Goal: Navigation & Orientation: Find specific page/section

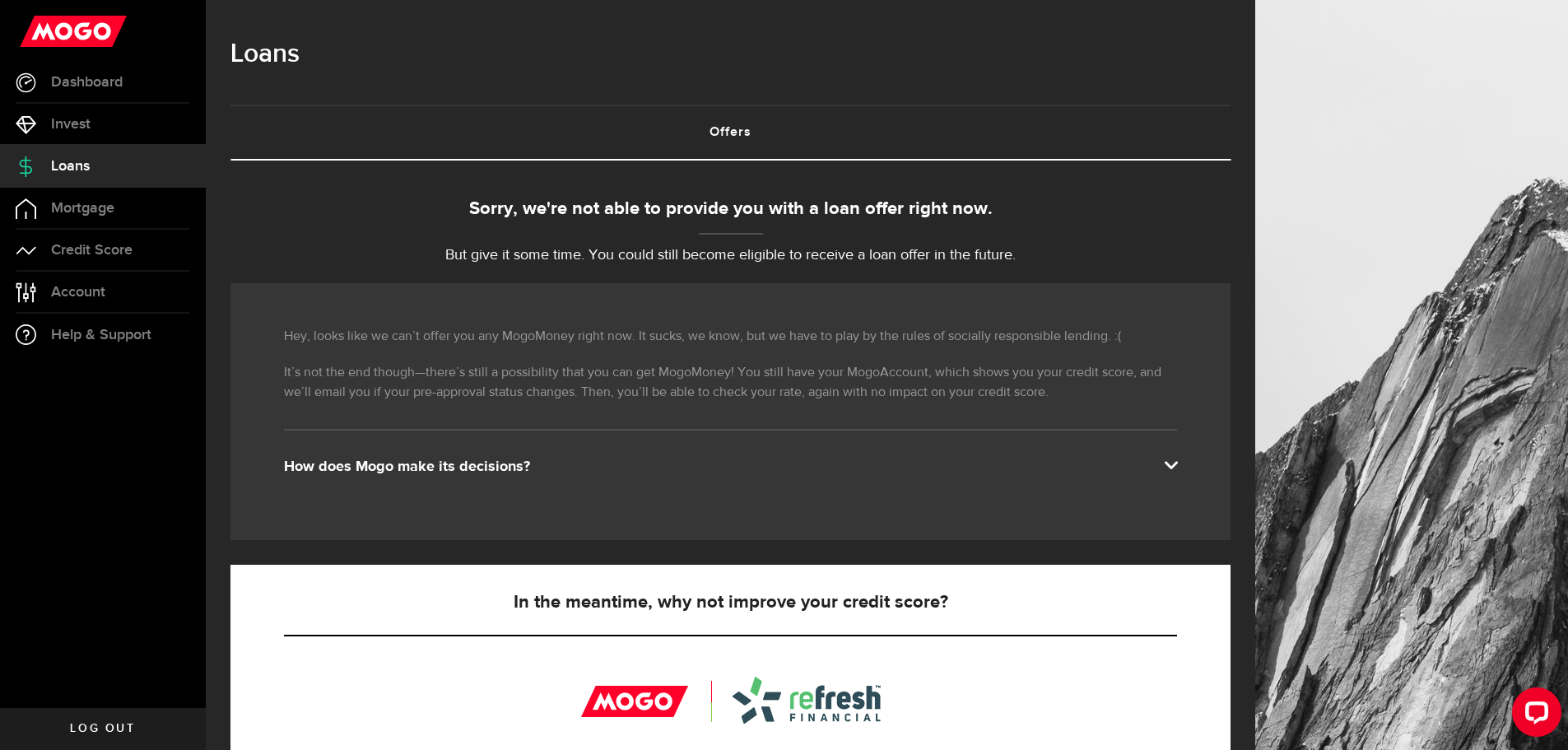
click at [1177, 462] on span at bounding box center [1170, 463] width 13 height 13
click at [1177, 463] on span at bounding box center [1170, 463] width 13 height 13
click at [89, 202] on span "Mortgage" at bounding box center [82, 208] width 64 height 15
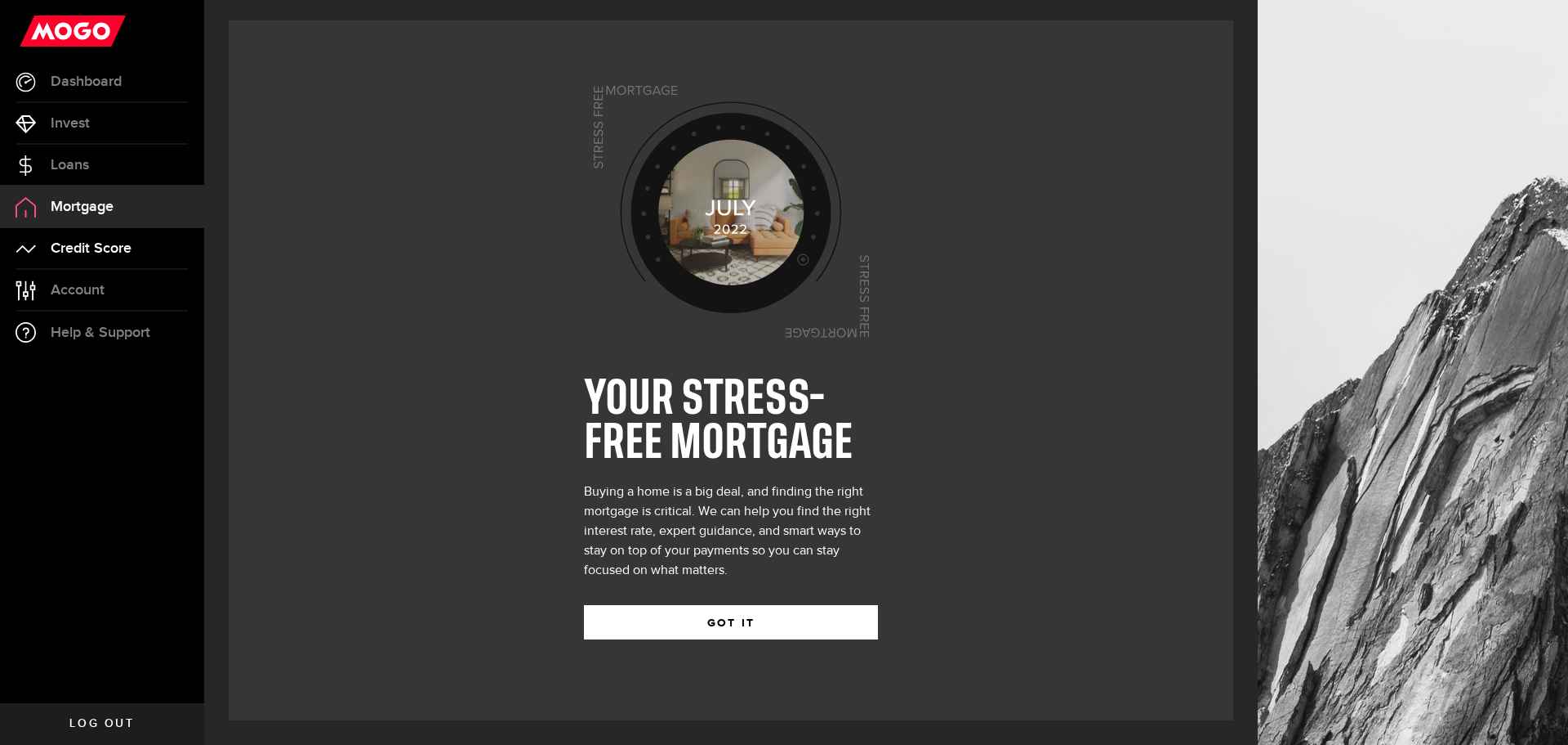
drag, startPoint x: 107, startPoint y: 263, endPoint x: 107, endPoint y: 252, distance: 11.0
click at [107, 261] on link "Credit Score" at bounding box center [102, 248] width 204 height 41
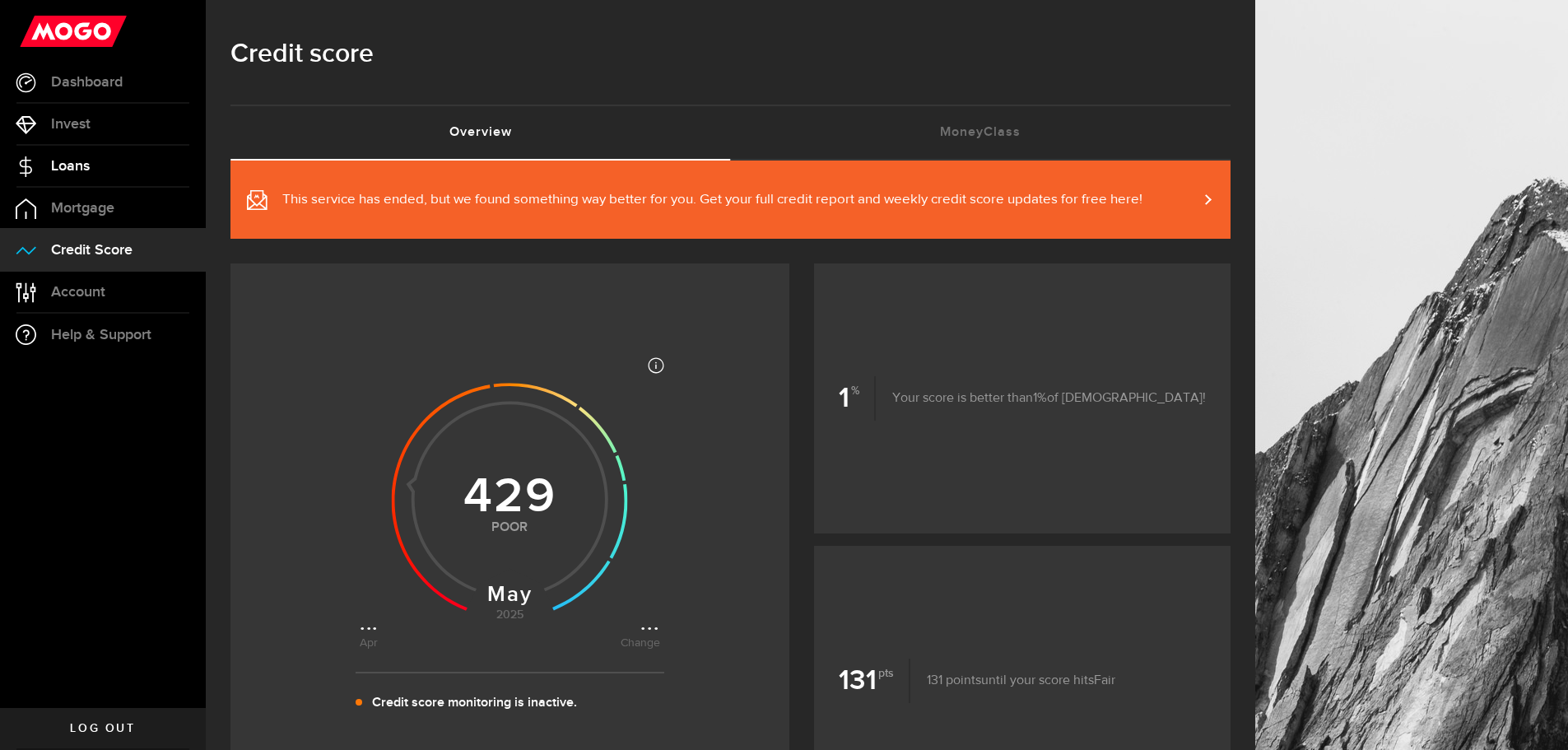
click at [87, 156] on link "Loans" at bounding box center [102, 166] width 206 height 42
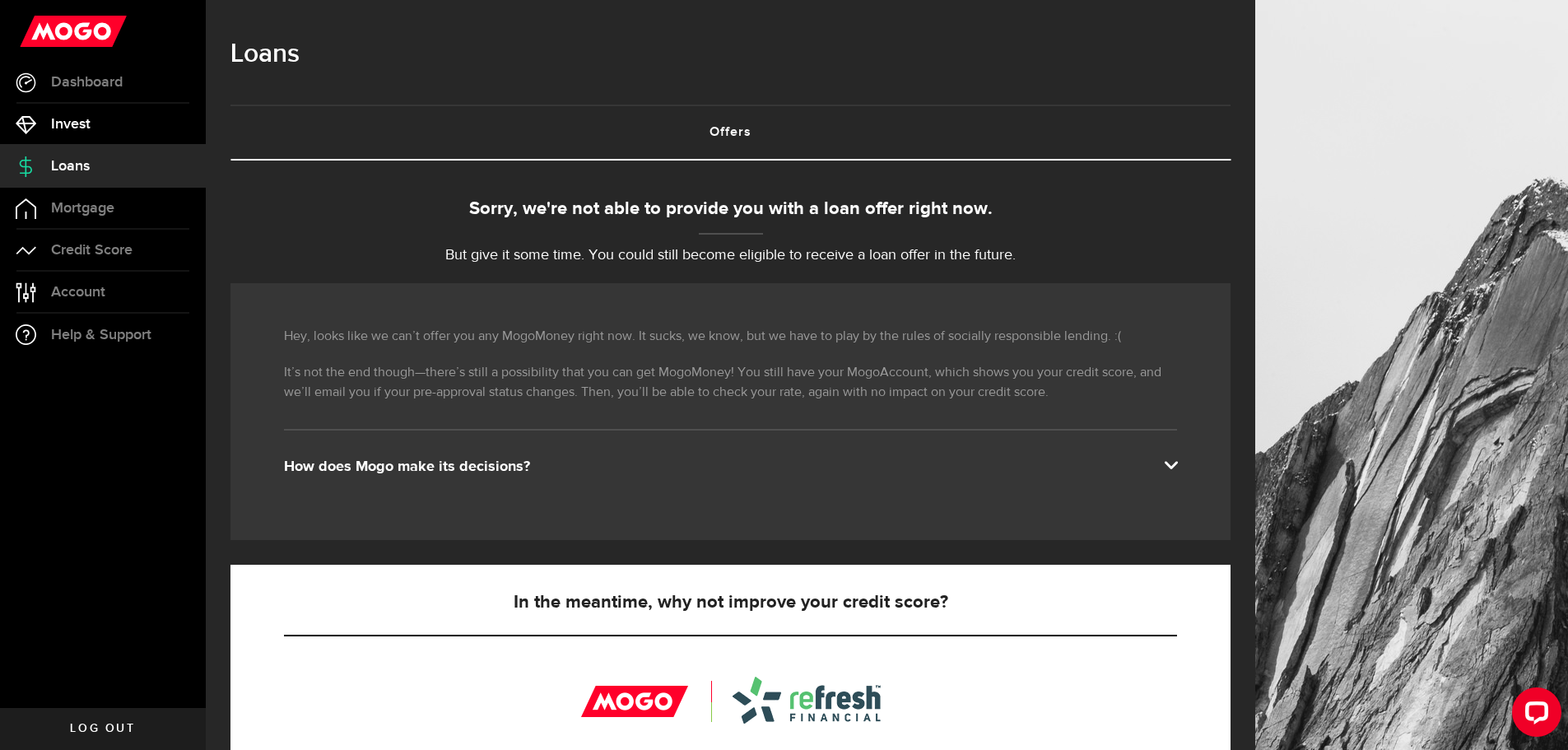
click at [102, 133] on link "Invest" at bounding box center [102, 124] width 206 height 42
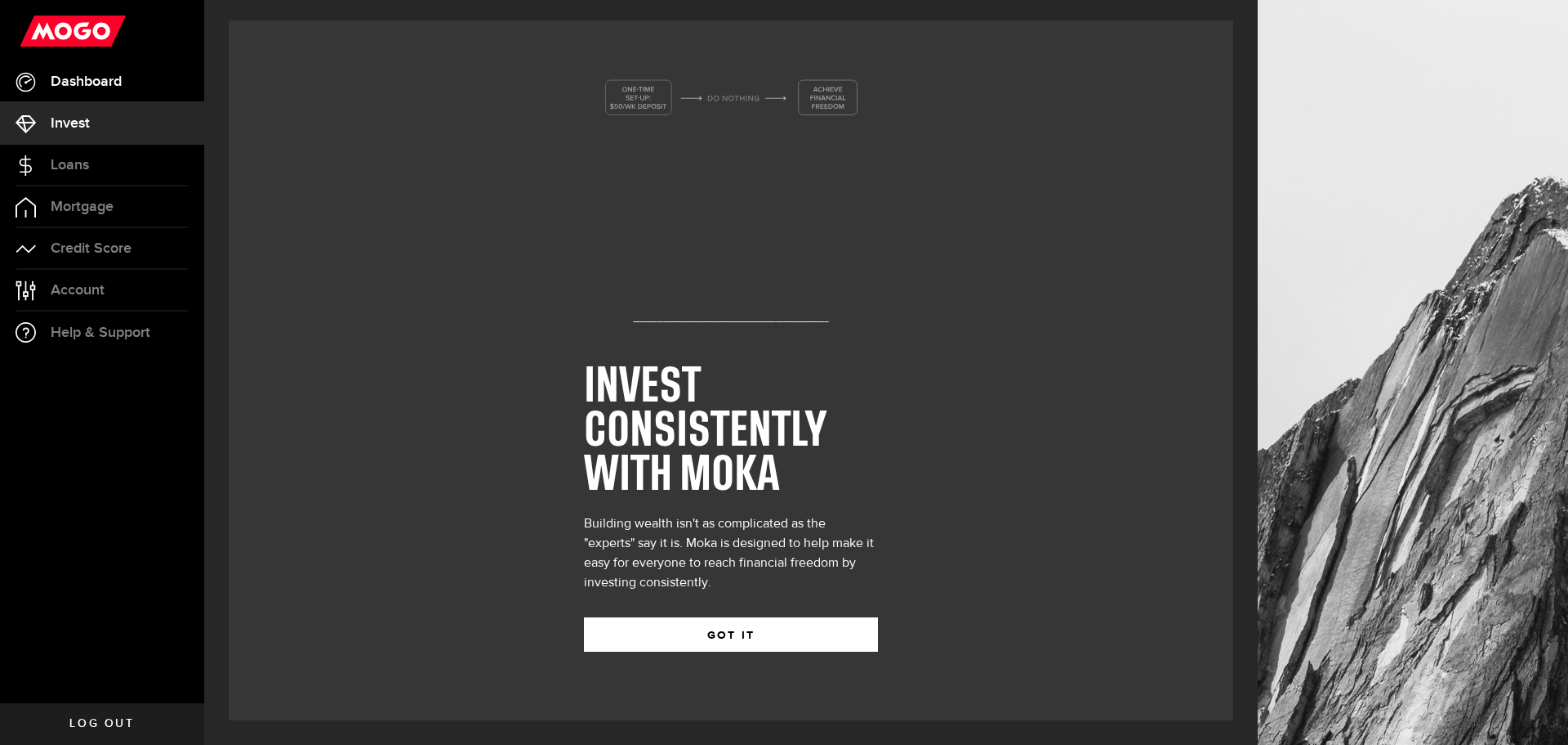
click at [103, 90] on link "Dashboard" at bounding box center [102, 82] width 204 height 41
